Goal: Information Seeking & Learning: Learn about a topic

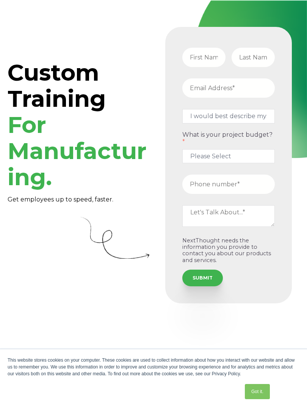
click at [187, 302] on div "Custom Training For Manufacturing. Get employees up to speed, faster. I would b…" at bounding box center [153, 164] width 307 height 329
click at [178, 301] on div "Custom Training For Manufacturing. Get employees up to speed, faster. I would b…" at bounding box center [153, 164] width 307 height 329
click at [121, 305] on div "Custom Training For Manufacturing. Get employees up to speed, faster. I would b…" at bounding box center [153, 164] width 307 height 329
click at [192, 291] on form "I would best describe myself as...* Other I am an executive or owner of a compa…" at bounding box center [228, 164] width 117 height 267
click at [118, 305] on div "Custom Training For Manufacturing. Get employees up to speed, faster. I would b…" at bounding box center [153, 164] width 307 height 329
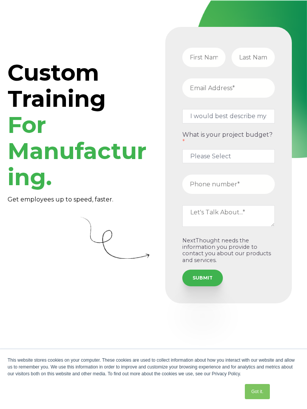
click at [194, 290] on form "I would best describe myself as...* Other I am an executive or owner of a compa…" at bounding box center [228, 164] width 117 height 267
click at [219, 312] on div "Custom Training For Manufacturing. Get employees up to speed, faster. I would b…" at bounding box center [153, 164] width 307 height 329
click at [165, 338] on div "Creating 5 ,000+ training projects for top organizations" at bounding box center [153, 358] width 291 height 44
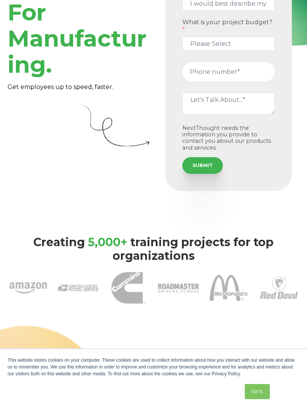
scroll to position [114, 0]
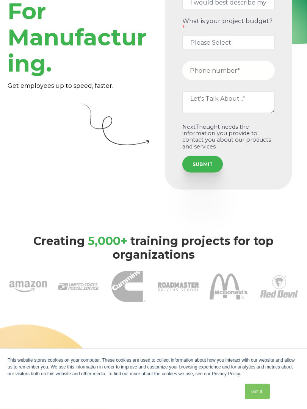
click at [121, 308] on div at bounding box center [153, 312] width 291 height 9
click at [206, 308] on div at bounding box center [153, 312] width 291 height 9
click at [159, 292] on img at bounding box center [178, 286] width 41 height 41
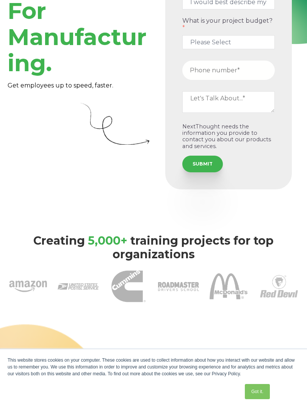
click at [199, 289] on div at bounding box center [153, 286] width 291 height 41
click at [160, 248] on h3 "Creating 5 ,000+ training projects for top organizations" at bounding box center [153, 247] width 291 height 27
click at [188, 308] on div at bounding box center [153, 312] width 291 height 9
click at [159, 252] on h3 "Creating 5 ,000+ training projects for top organizations" at bounding box center [153, 247] width 291 height 27
click at [184, 308] on div at bounding box center [153, 312] width 291 height 9
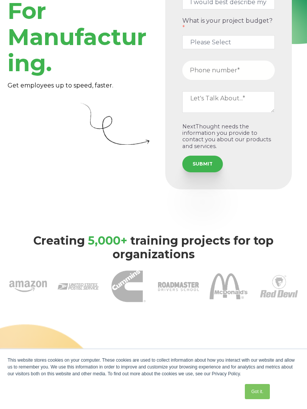
click at [120, 308] on div at bounding box center [153, 312] width 291 height 9
click at [159, 294] on img at bounding box center [178, 286] width 41 height 41
click at [193, 293] on img at bounding box center [178, 286] width 41 height 41
